Goal: Use online tool/utility: Utilize a website feature to perform a specific function

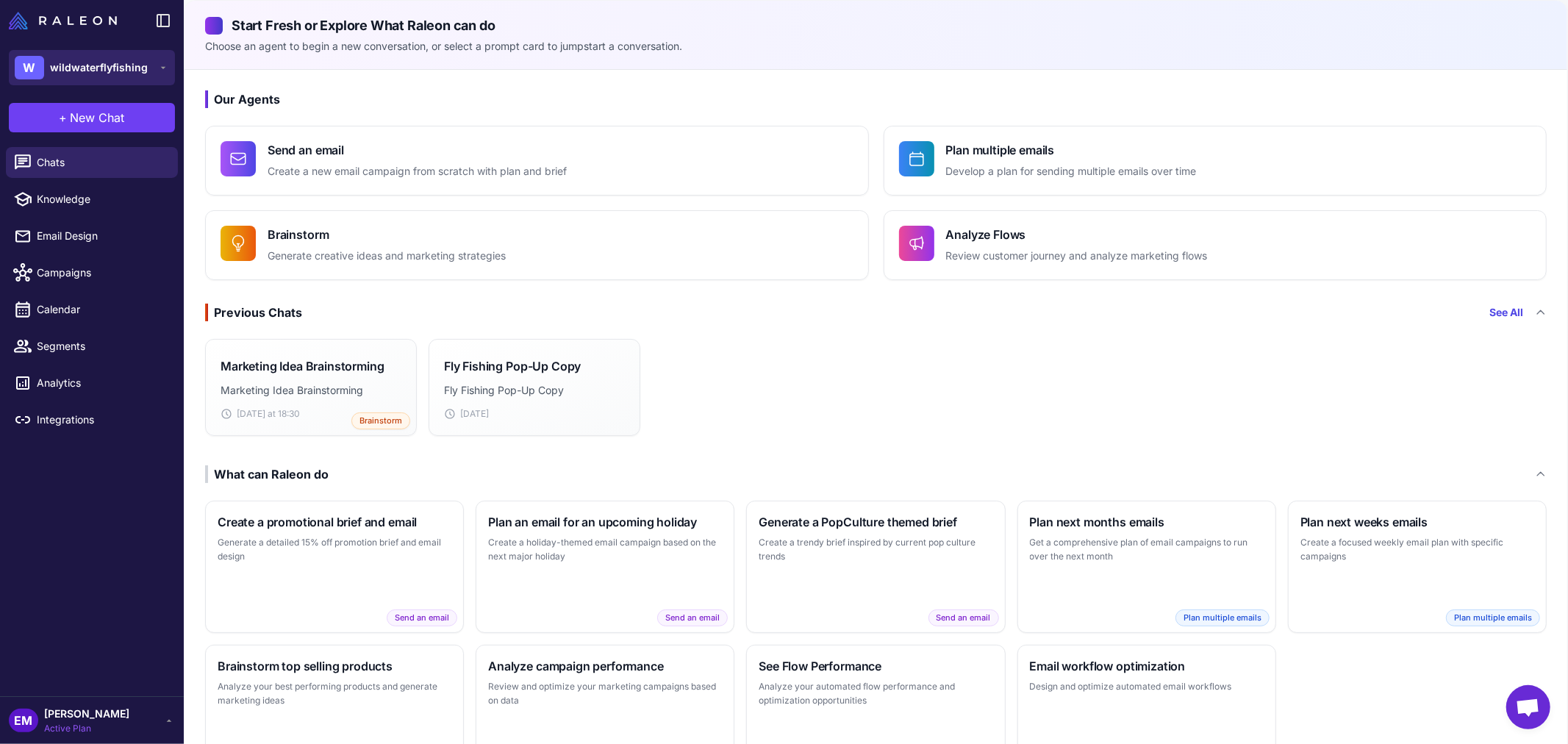
click at [114, 72] on span "wildwaterflyfishing" at bounding box center [98, 67] width 97 height 16
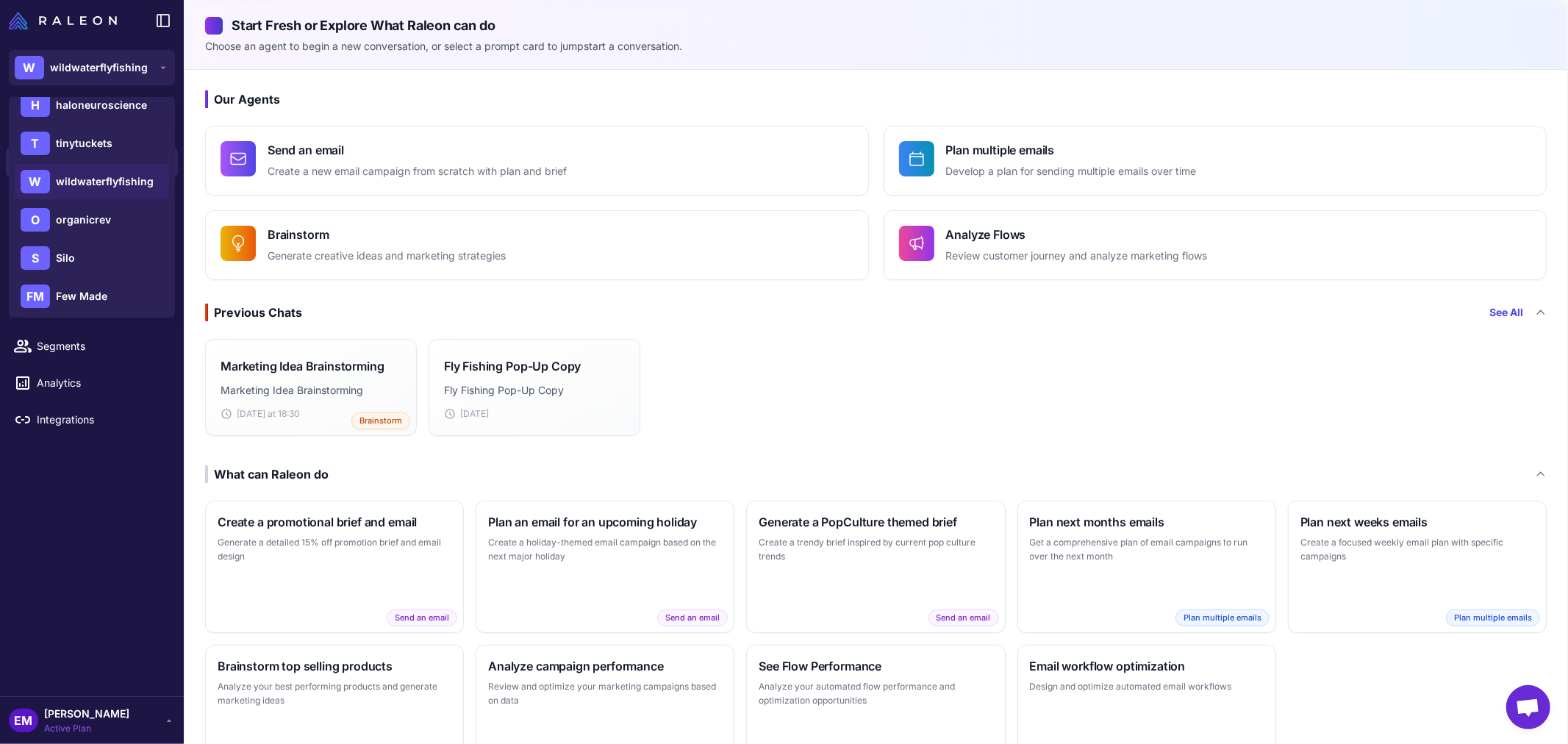
scroll to position [326, 0]
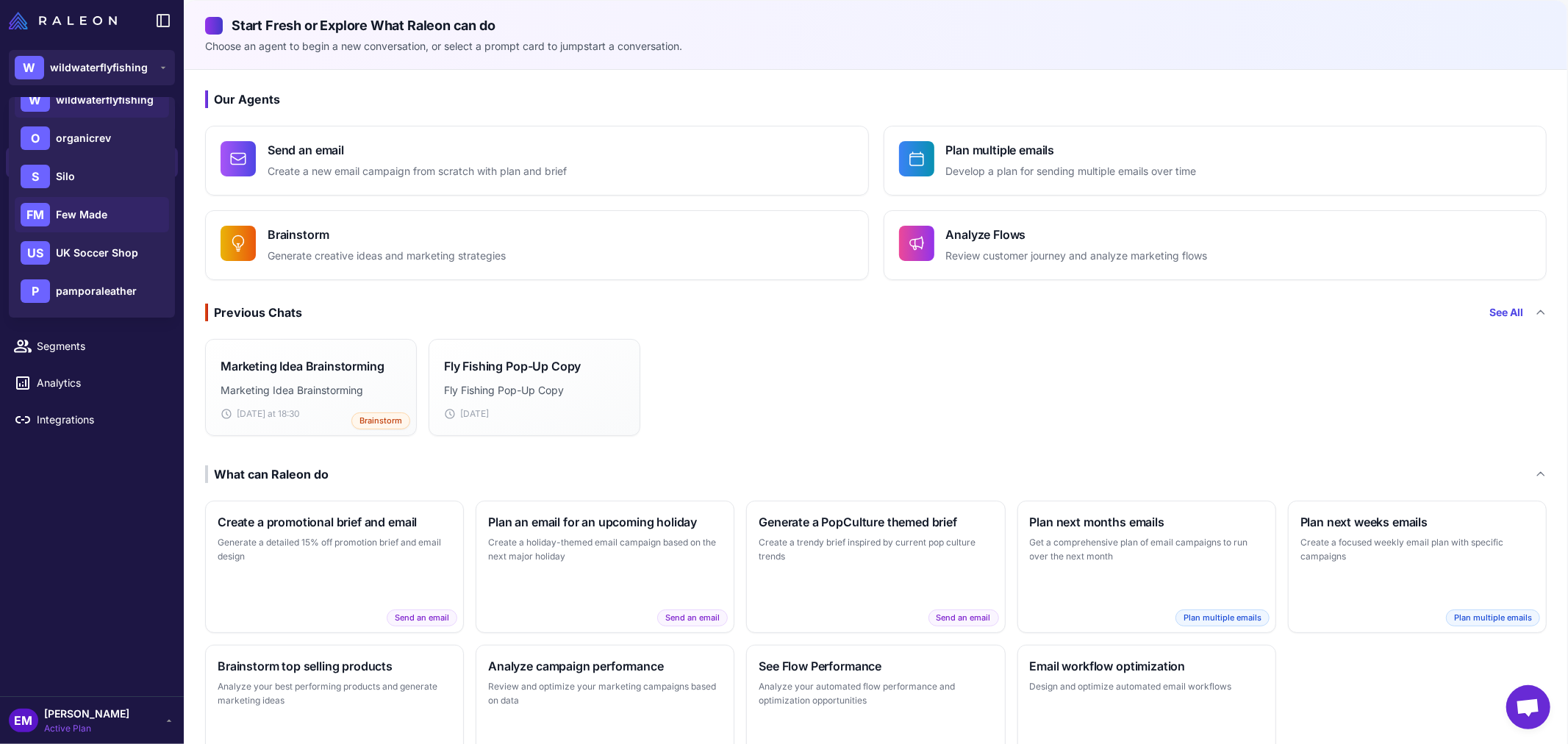
click at [141, 203] on div "FM Few Made" at bounding box center [91, 215] width 154 height 36
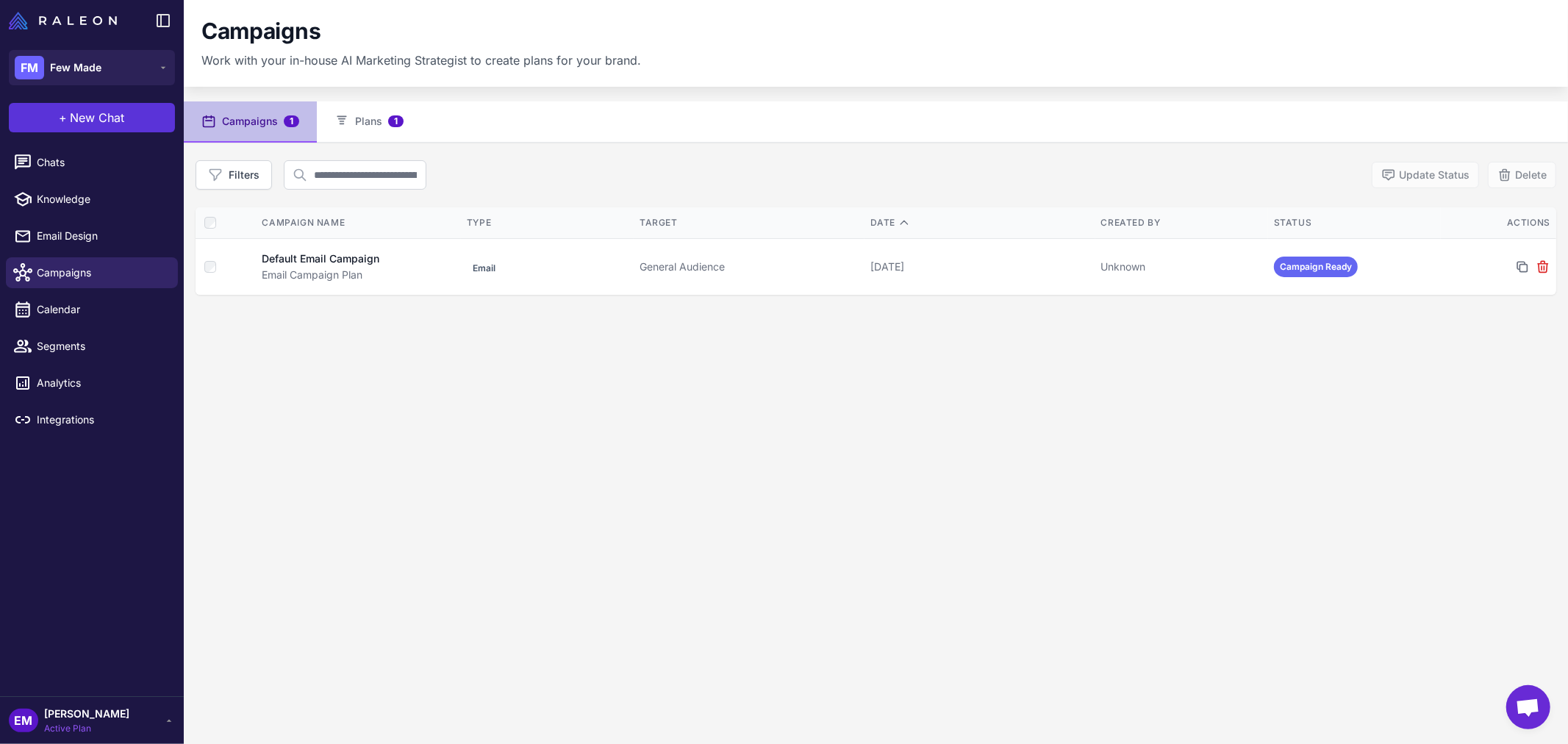
click at [101, 115] on span "New Chat" at bounding box center [97, 117] width 54 height 18
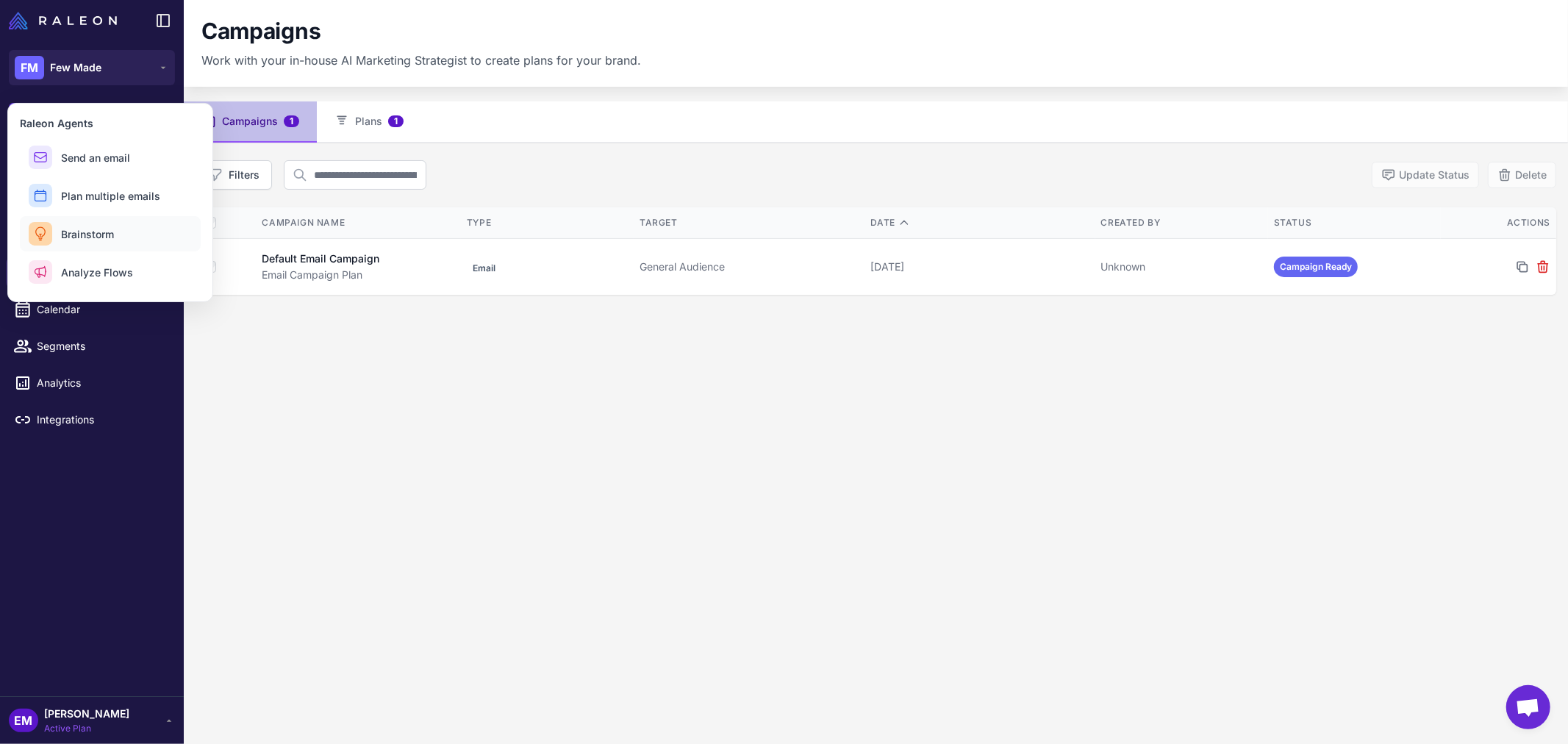
click at [178, 231] on button "Brainstorm" at bounding box center [110, 234] width 181 height 36
